Goal: Task Accomplishment & Management: Use online tool/utility

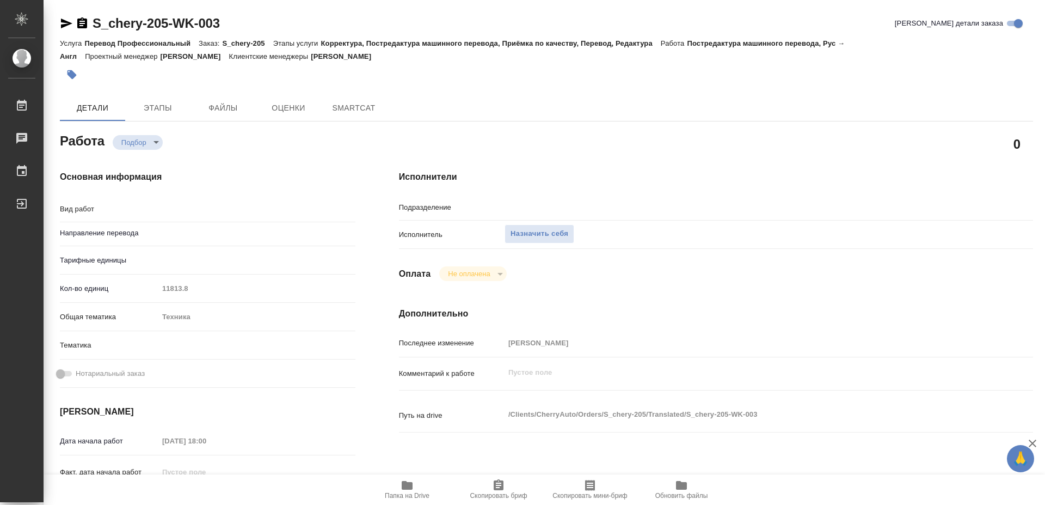
type textarea "x"
type textarea "Постредактура машинного перевода"
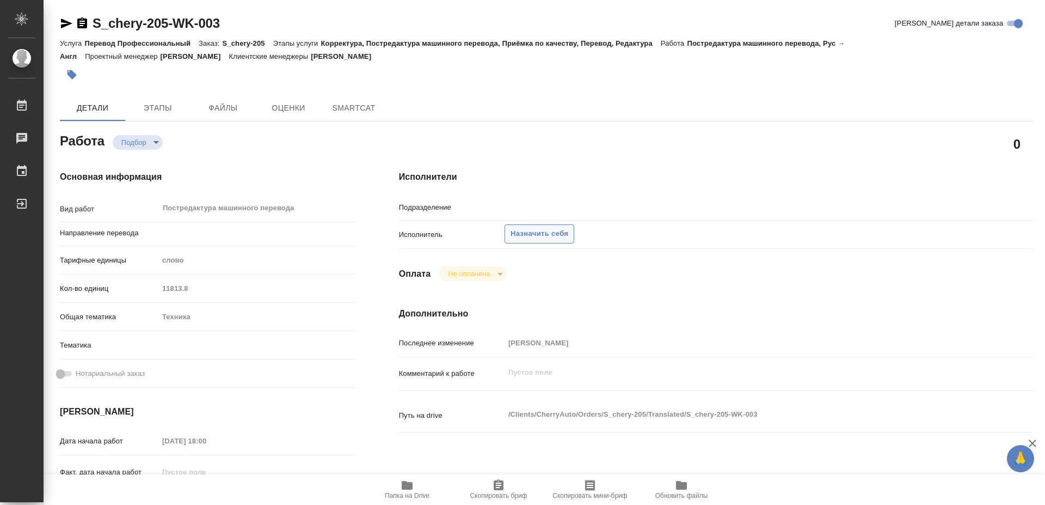
type textarea "x"
type input "рус-англ"
type textarea "x"
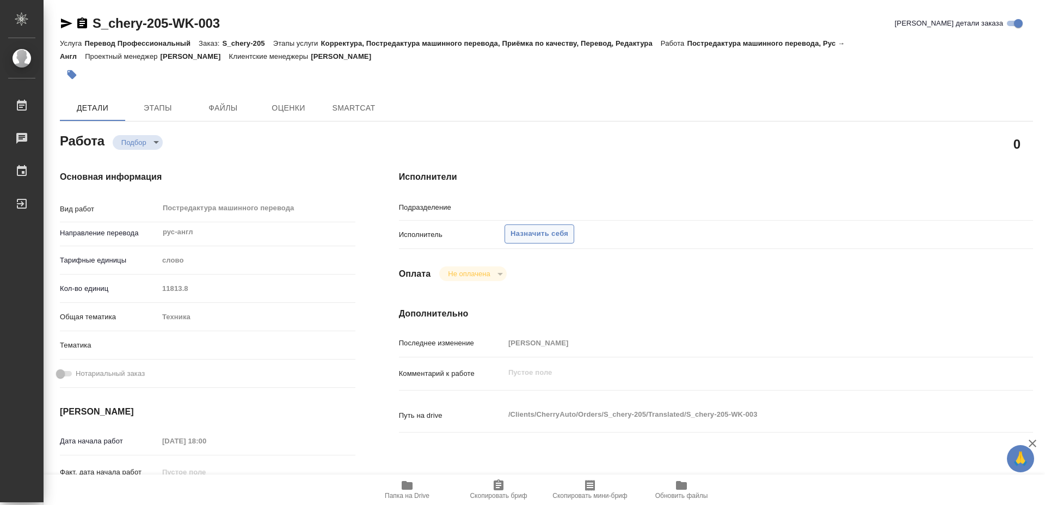
type textarea "x"
type input "Проектный офис"
type textarea "x"
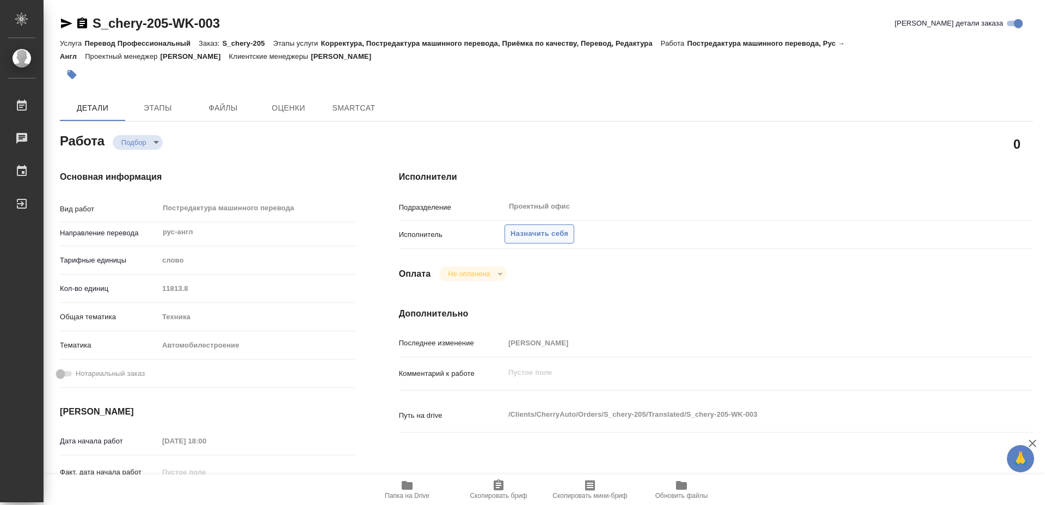
type textarea "x"
click at [537, 228] on span "Назначить себя" at bounding box center [540, 234] width 58 height 13
type textarea "x"
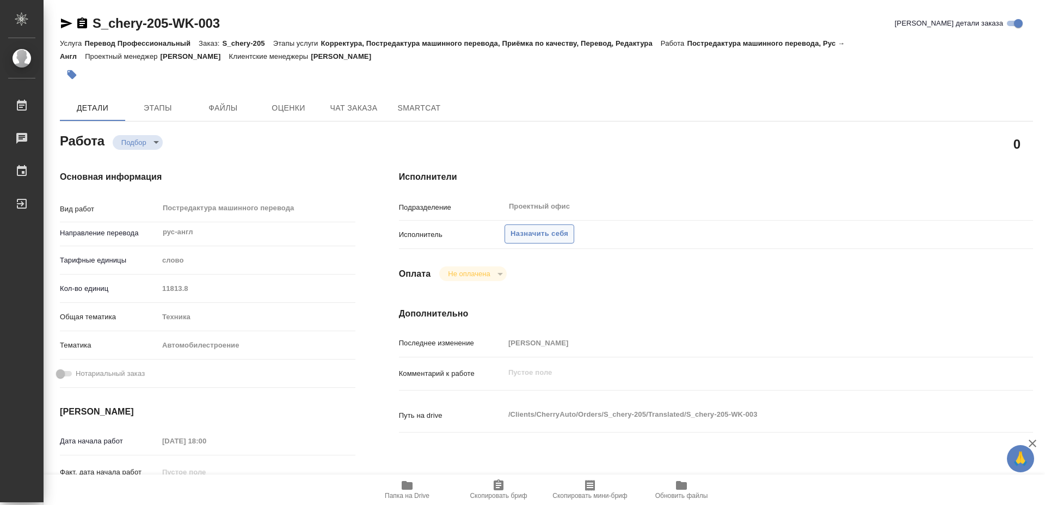
type textarea "x"
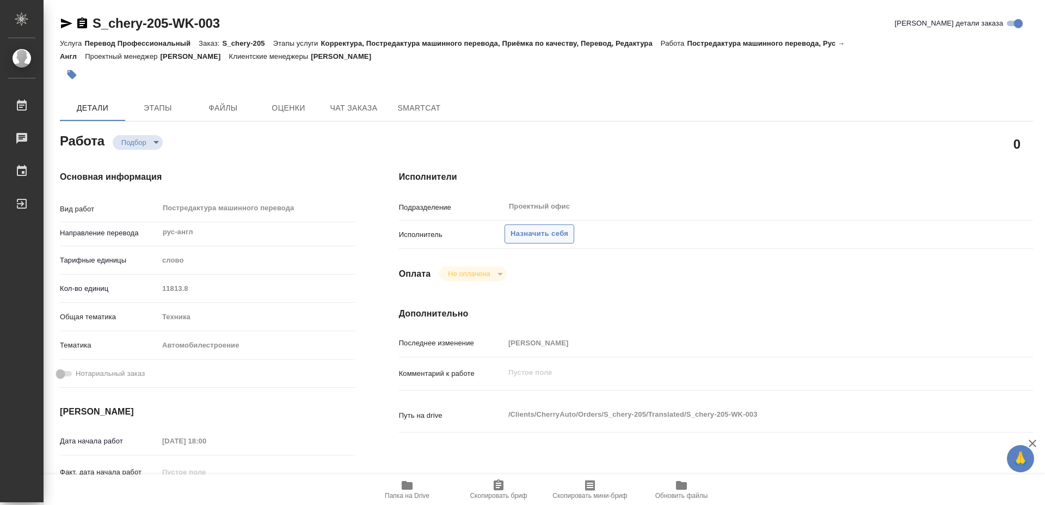
type textarea "x"
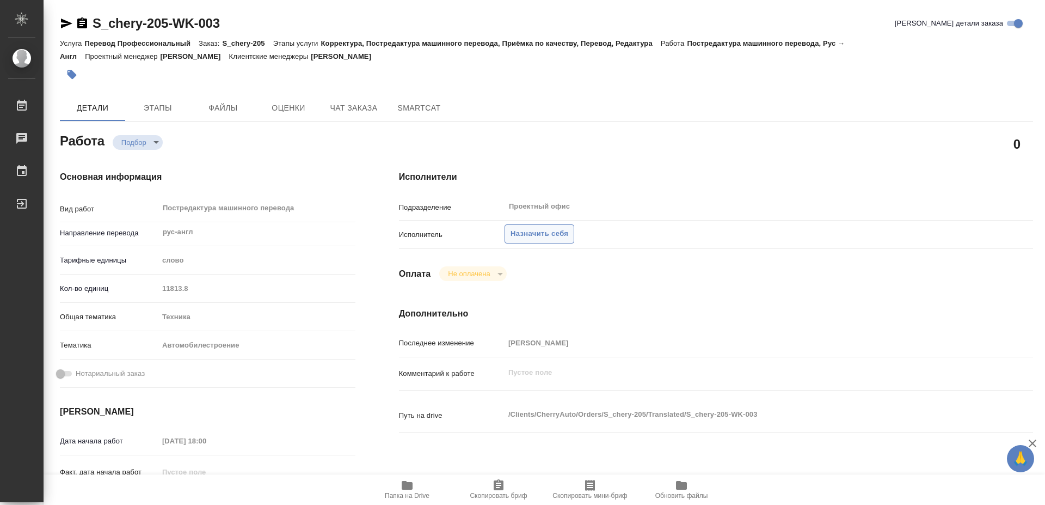
type textarea "x"
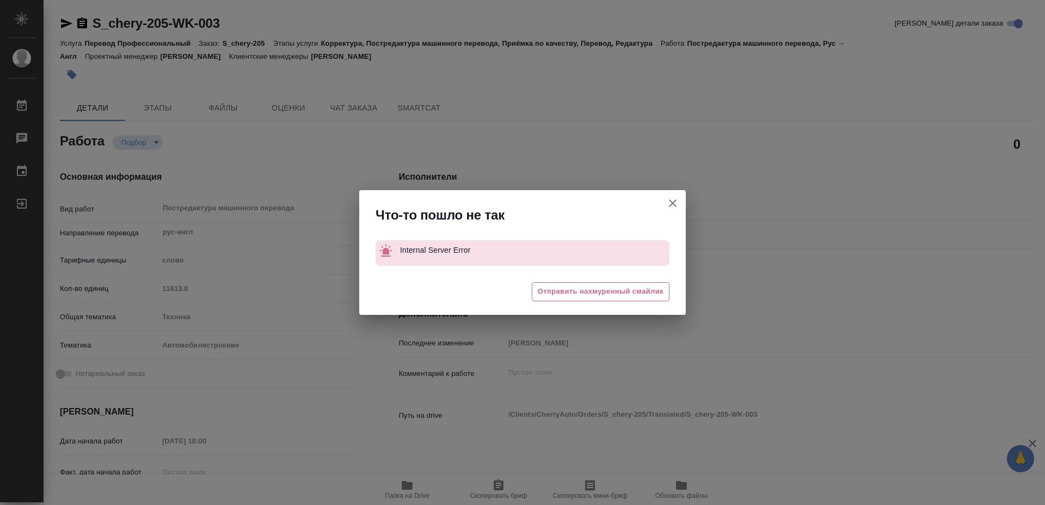
drag, startPoint x: 768, startPoint y: 236, endPoint x: 650, endPoint y: 192, distance: 126.1
click at [741, 226] on div "Что-то пошло не так Internal Server Error 😓 Отправить нахмуренный смайлик" at bounding box center [522, 252] width 1045 height 505
click at [671, 201] on icon "button" at bounding box center [673, 203] width 8 height 8
type textarea "x"
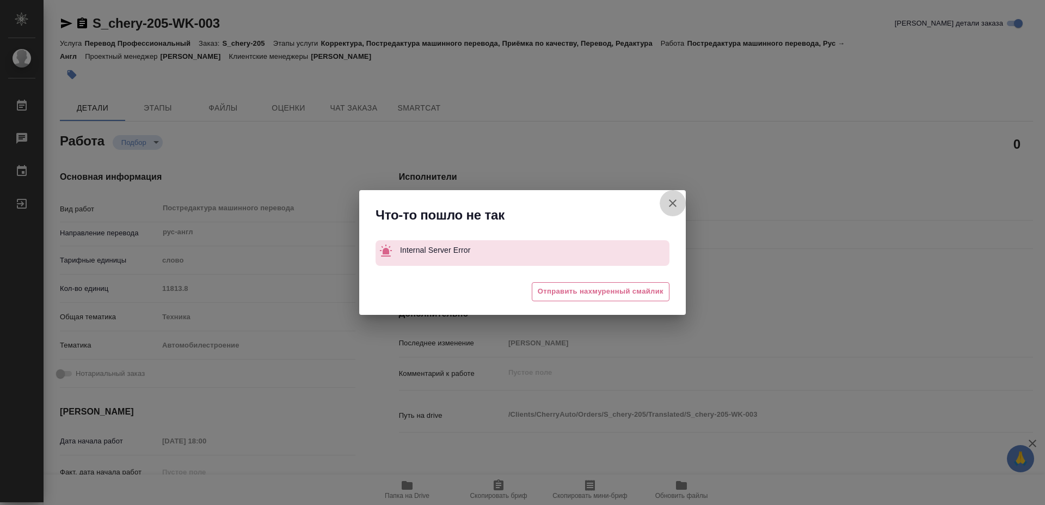
type textarea "x"
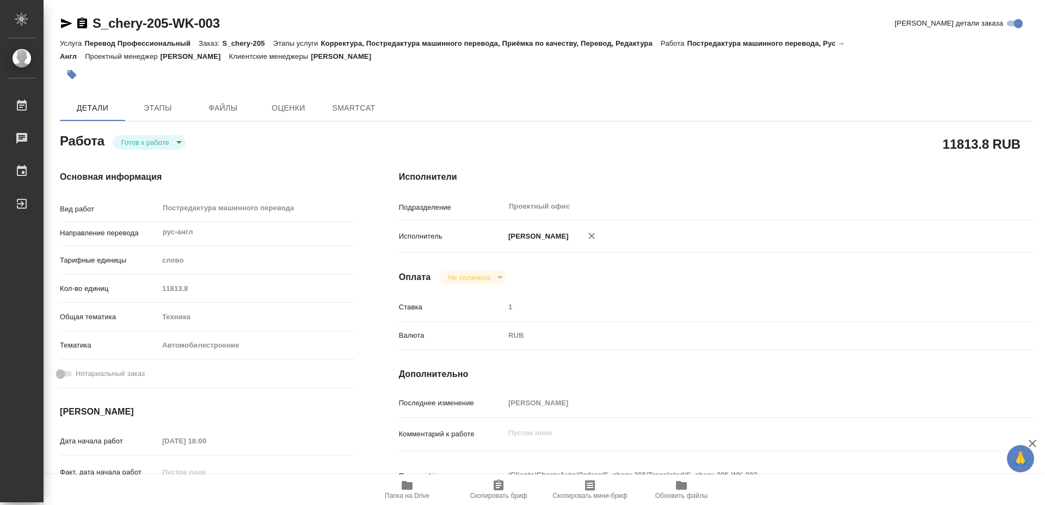
type textarea "x"
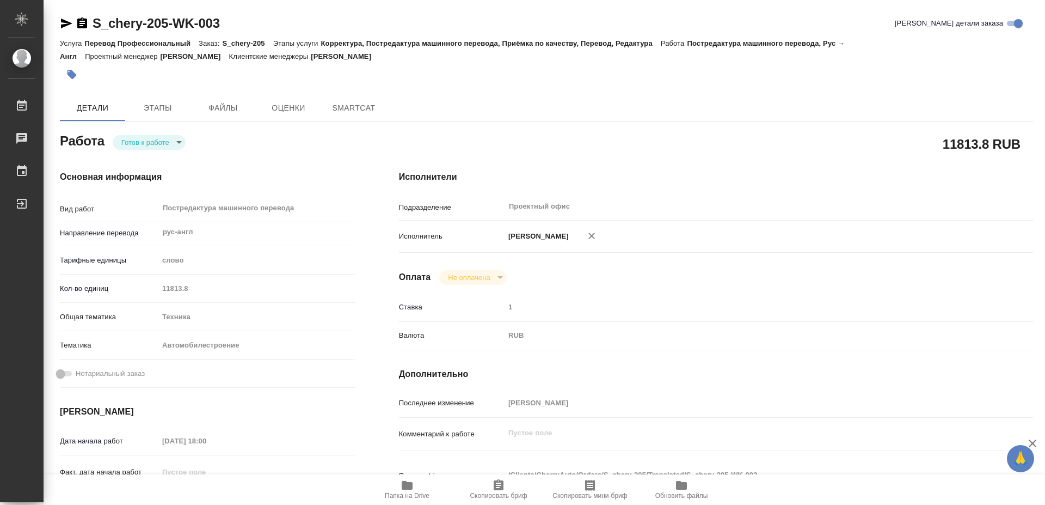
type textarea "x"
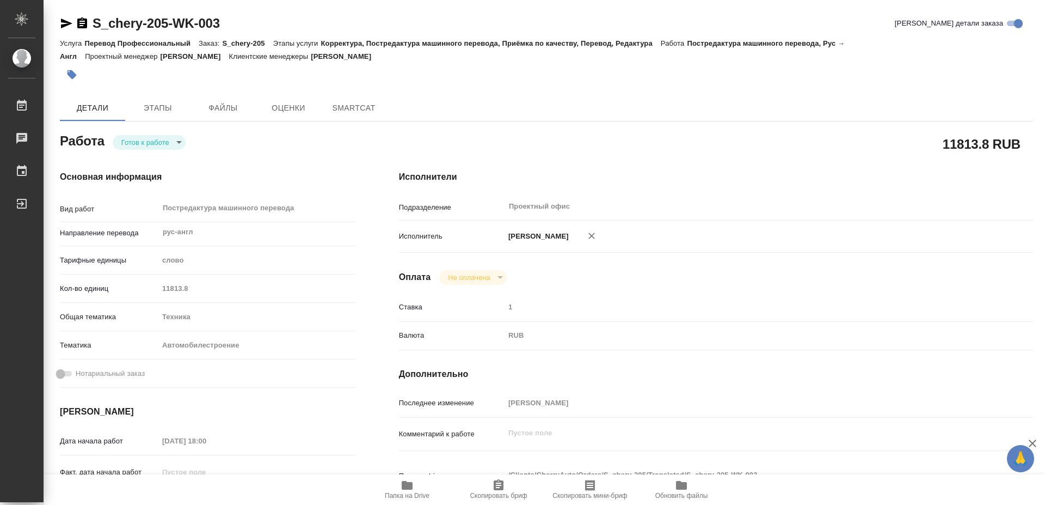
type textarea "x"
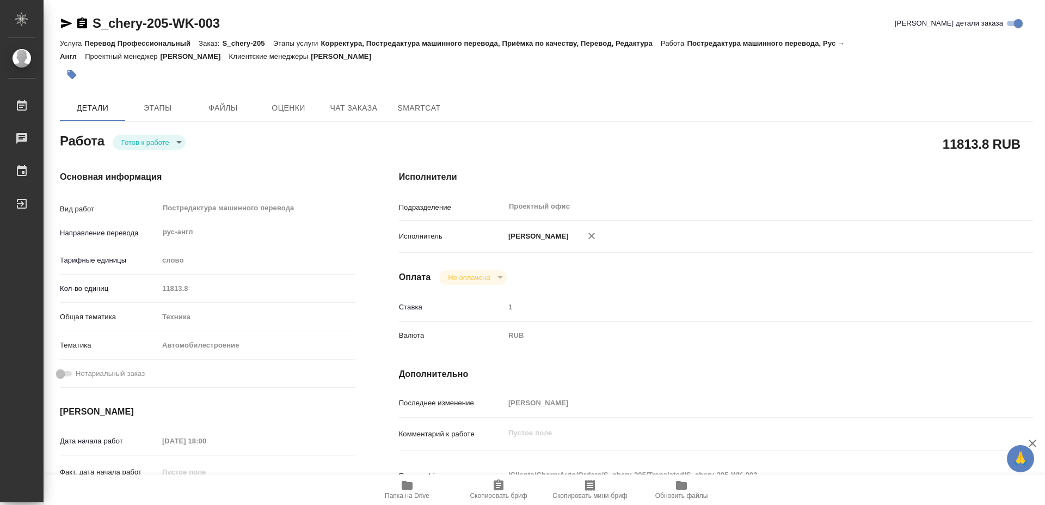
type textarea "x"
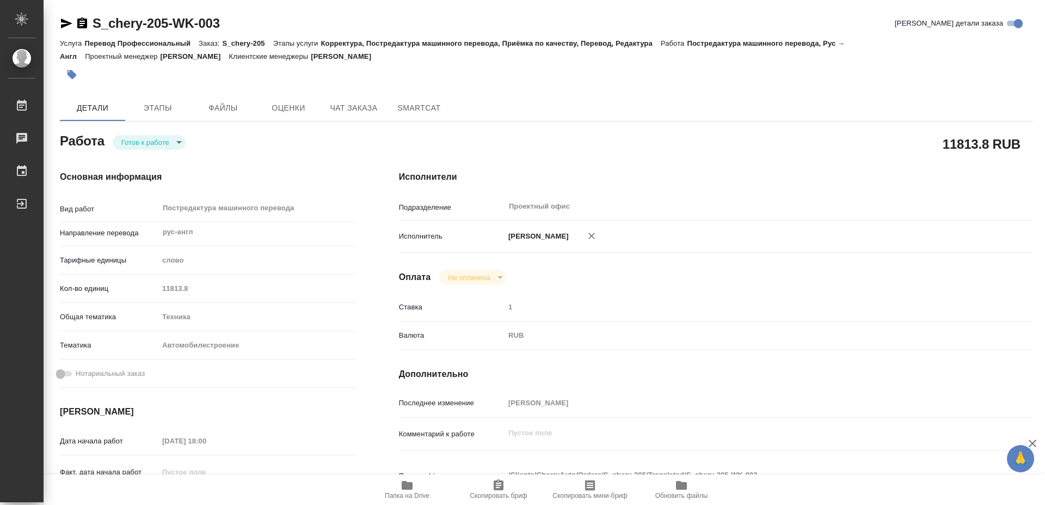
type textarea "x"
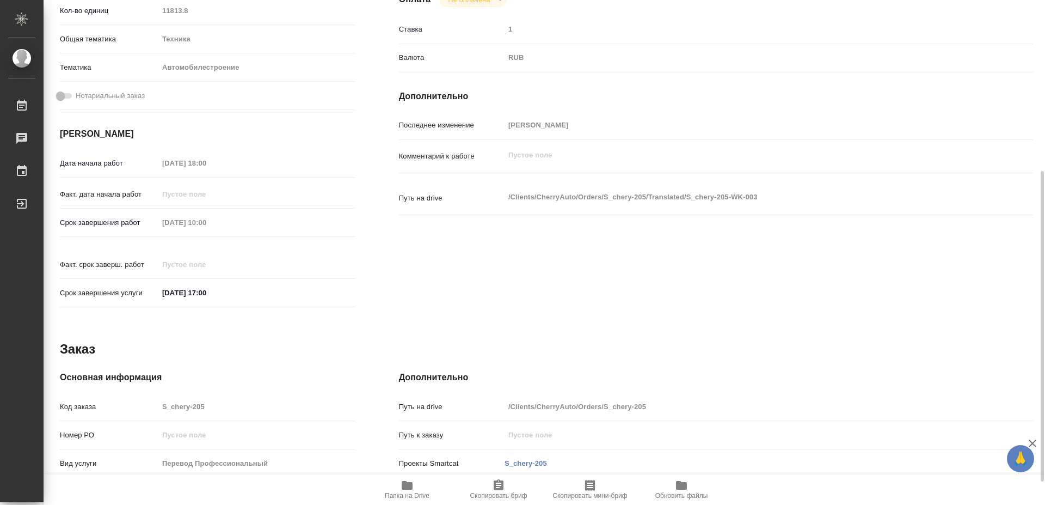
scroll to position [315, 0]
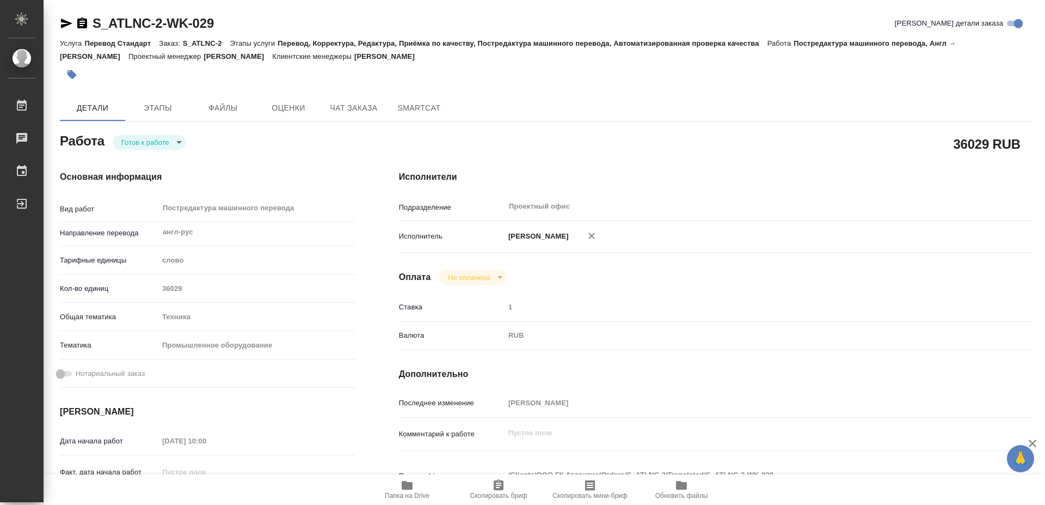
click at [493, 494] on span "Скопировать бриф" at bounding box center [498, 496] width 57 height 8
